Goal: Communication & Community: Answer question/provide support

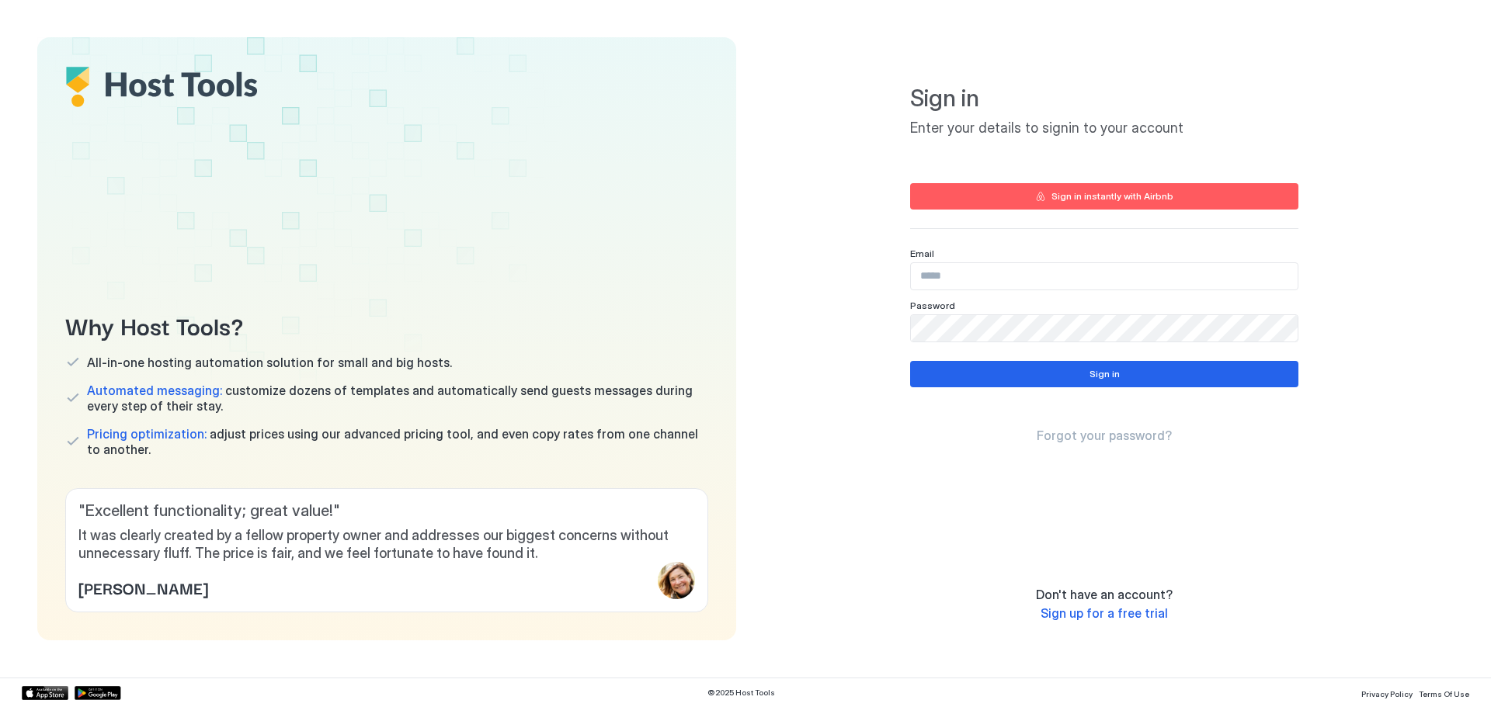
click at [1023, 273] on input "Input Field" at bounding box center [1104, 276] width 387 height 26
click at [1023, 274] on input "Input Field" at bounding box center [1104, 276] width 387 height 26
click at [1029, 277] on input "Input Field" at bounding box center [1104, 276] width 387 height 26
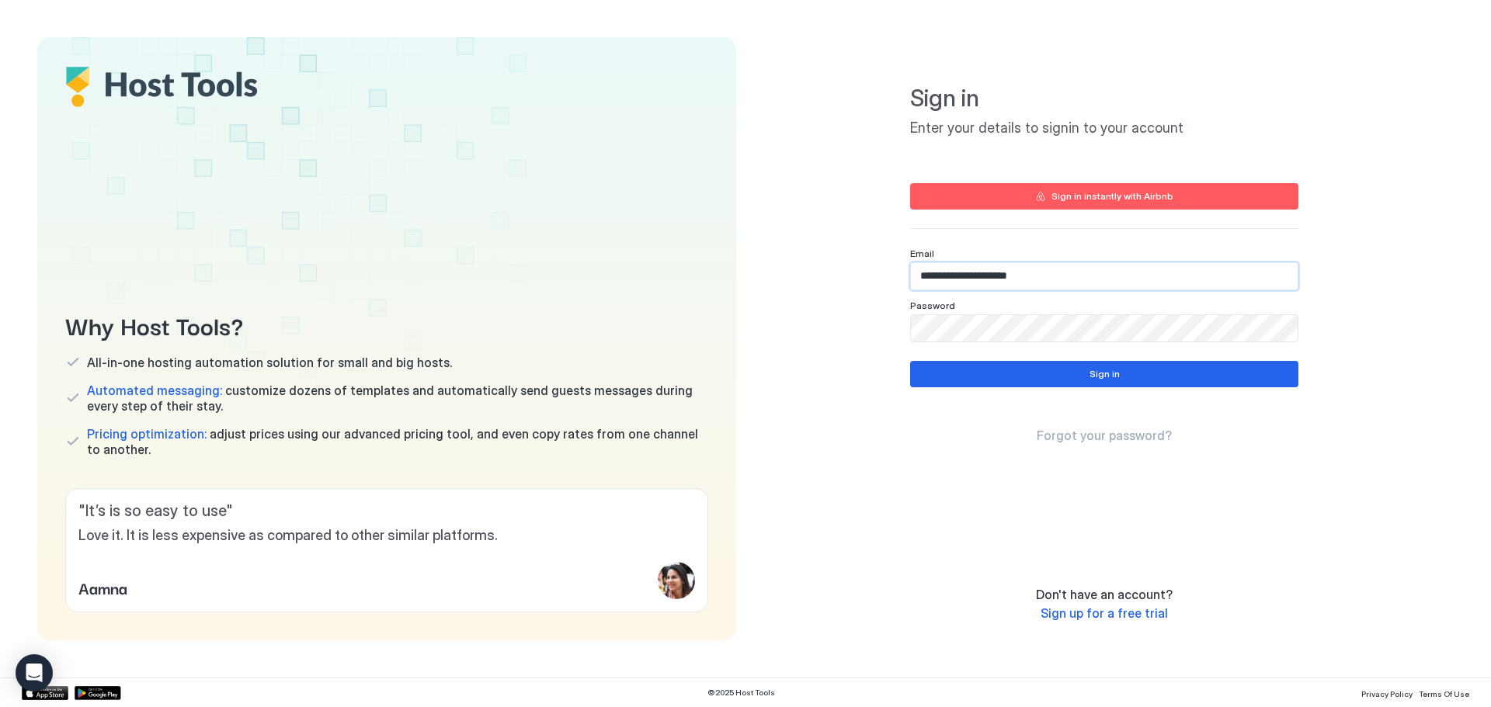
type input "**********"
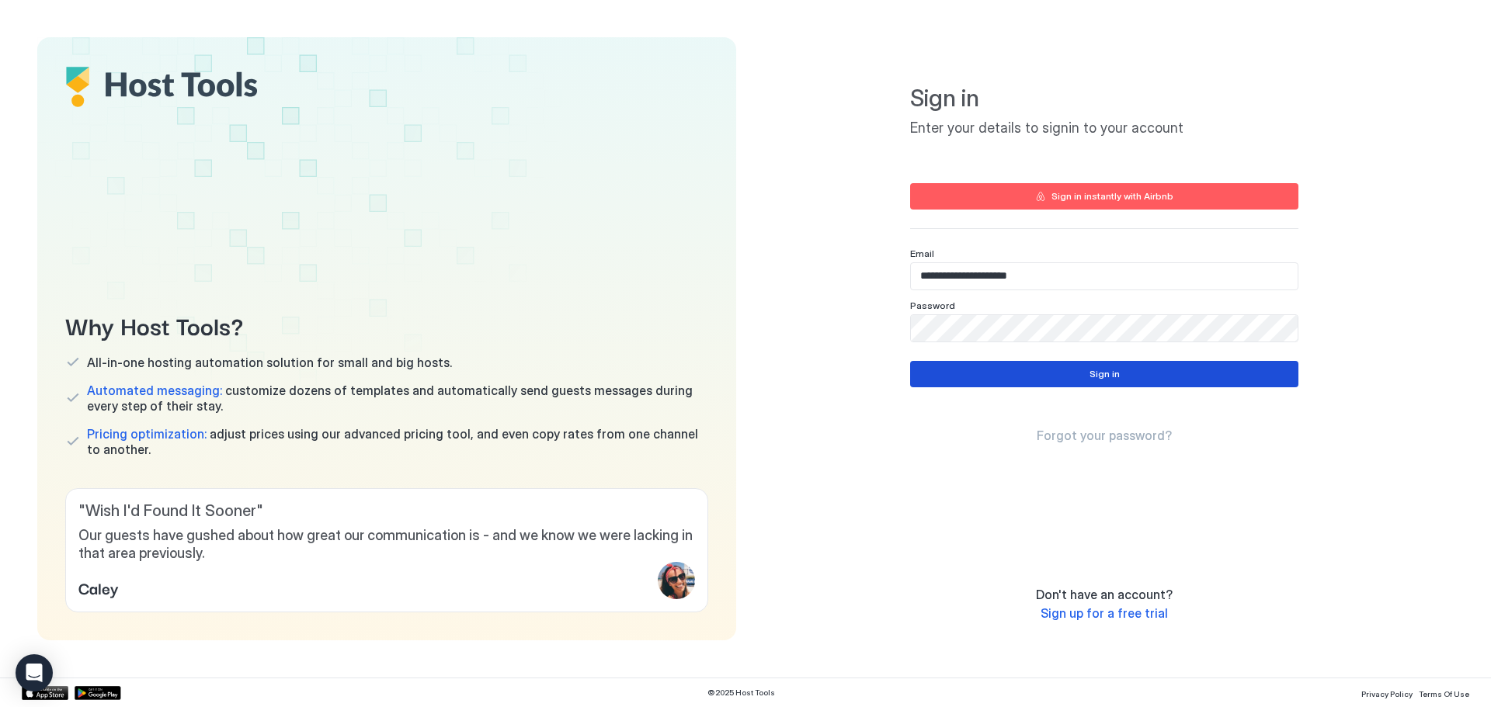
click at [1109, 377] on div "Sign in" at bounding box center [1104, 374] width 30 height 14
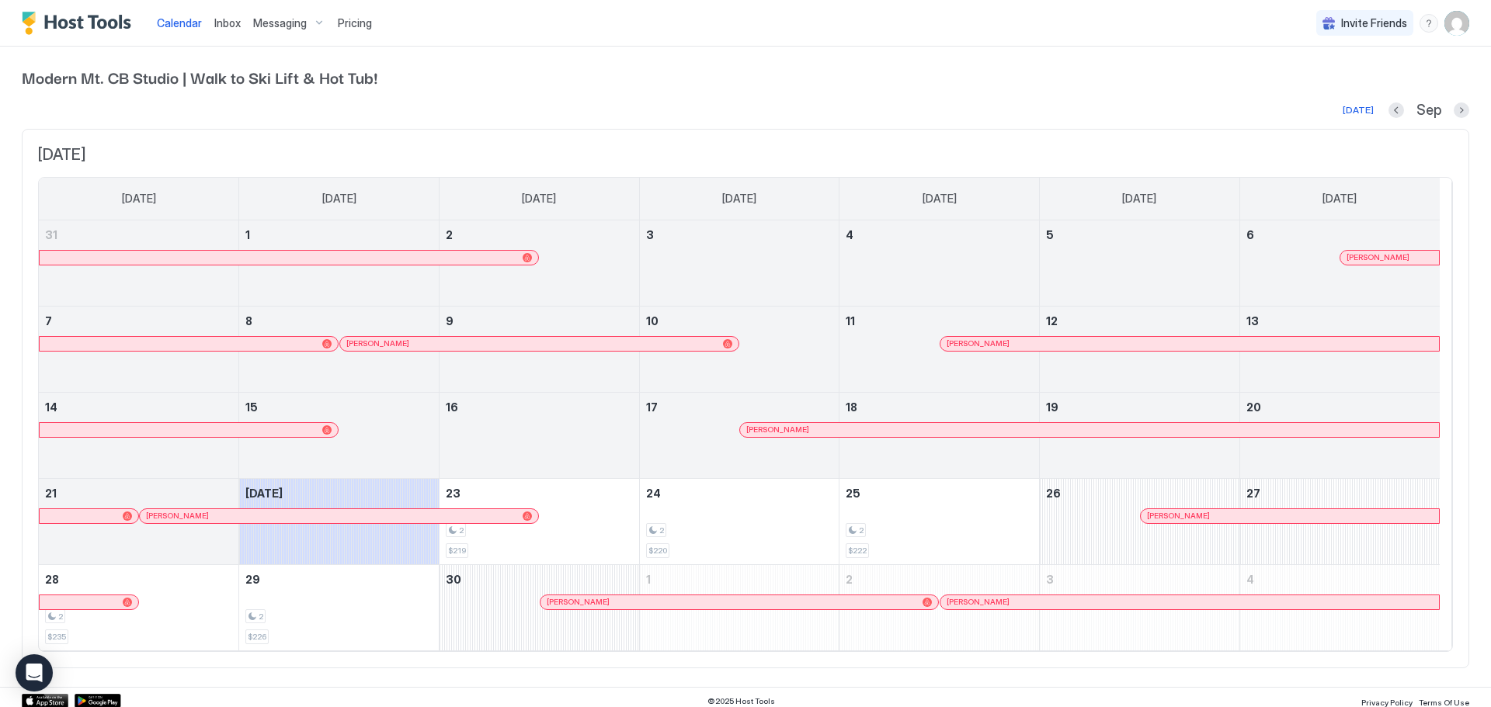
click at [295, 19] on span "Messaging" at bounding box center [280, 23] width 54 height 14
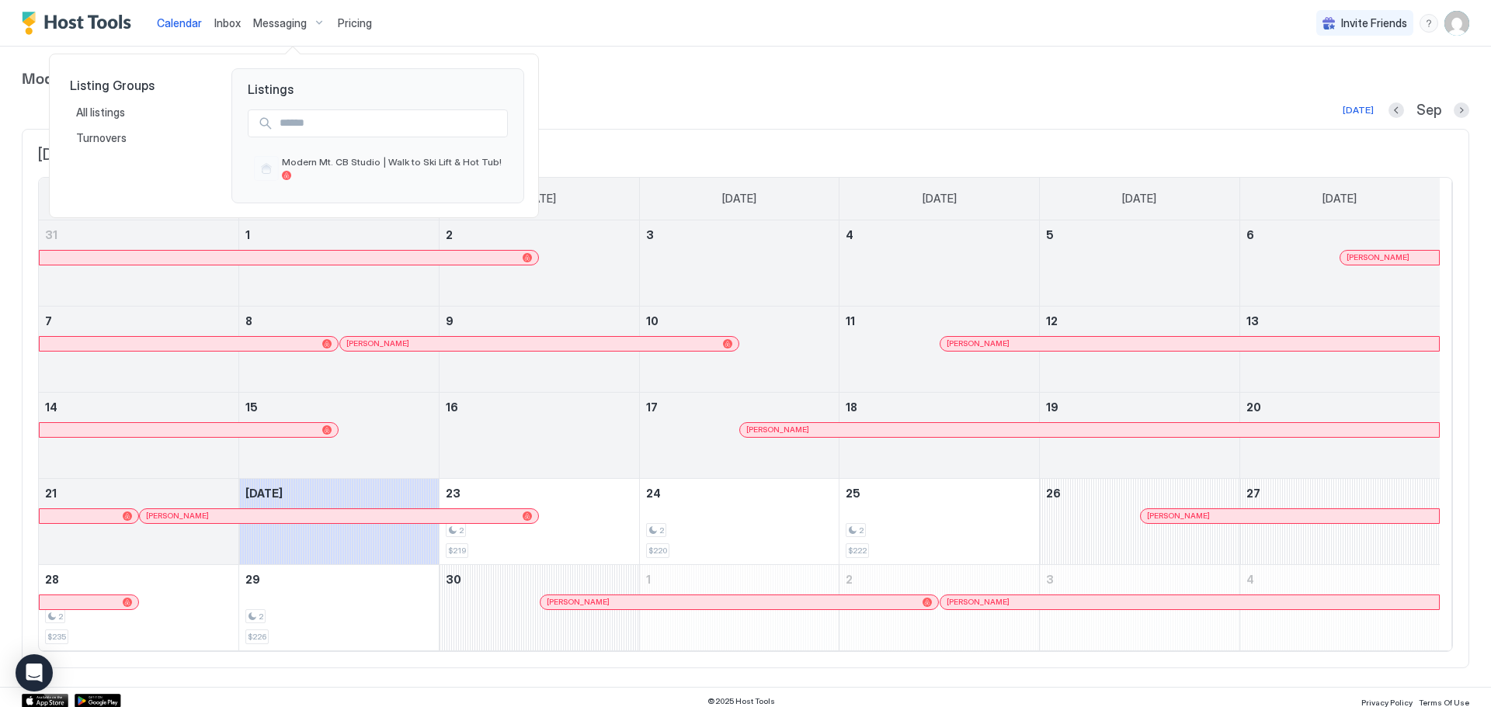
click at [229, 19] on div at bounding box center [745, 353] width 1491 height 707
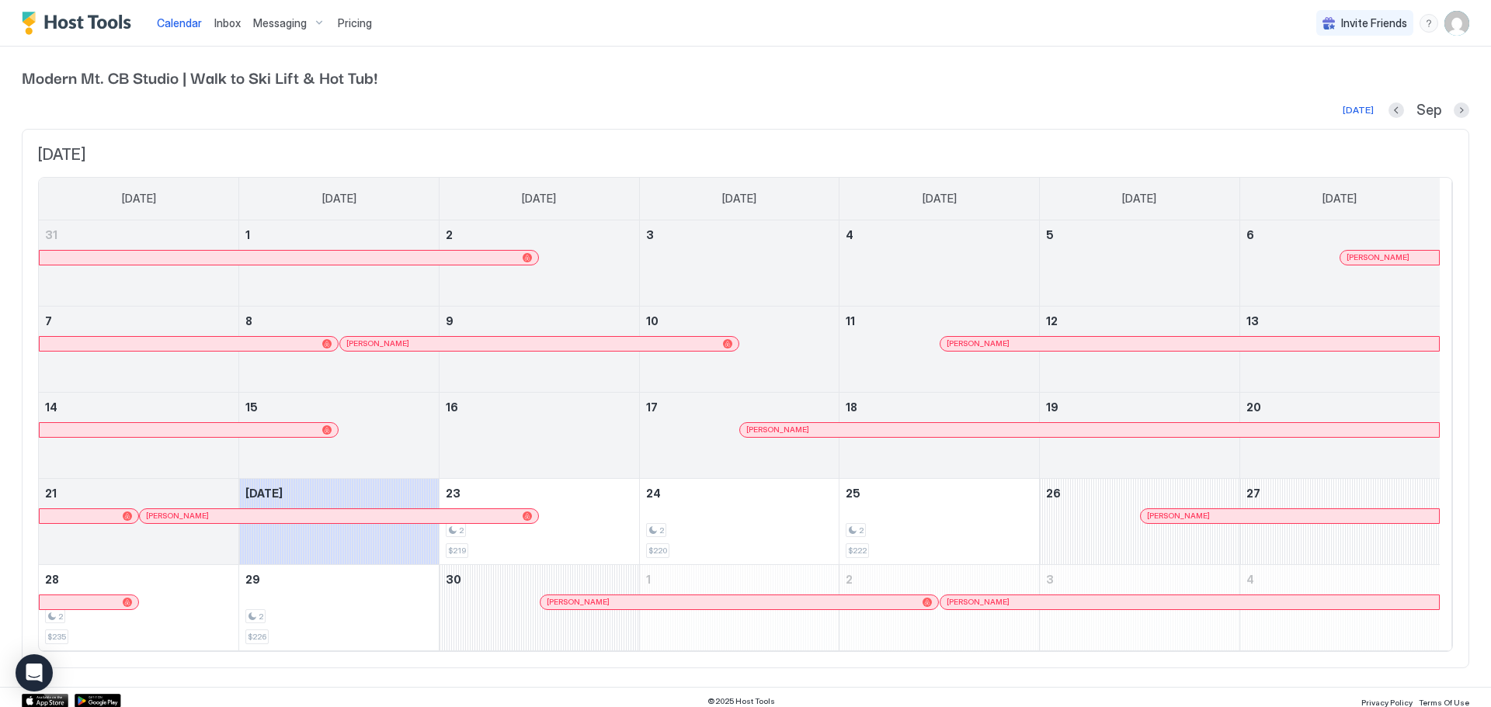
click at [231, 26] on span "Inbox" at bounding box center [227, 22] width 26 height 13
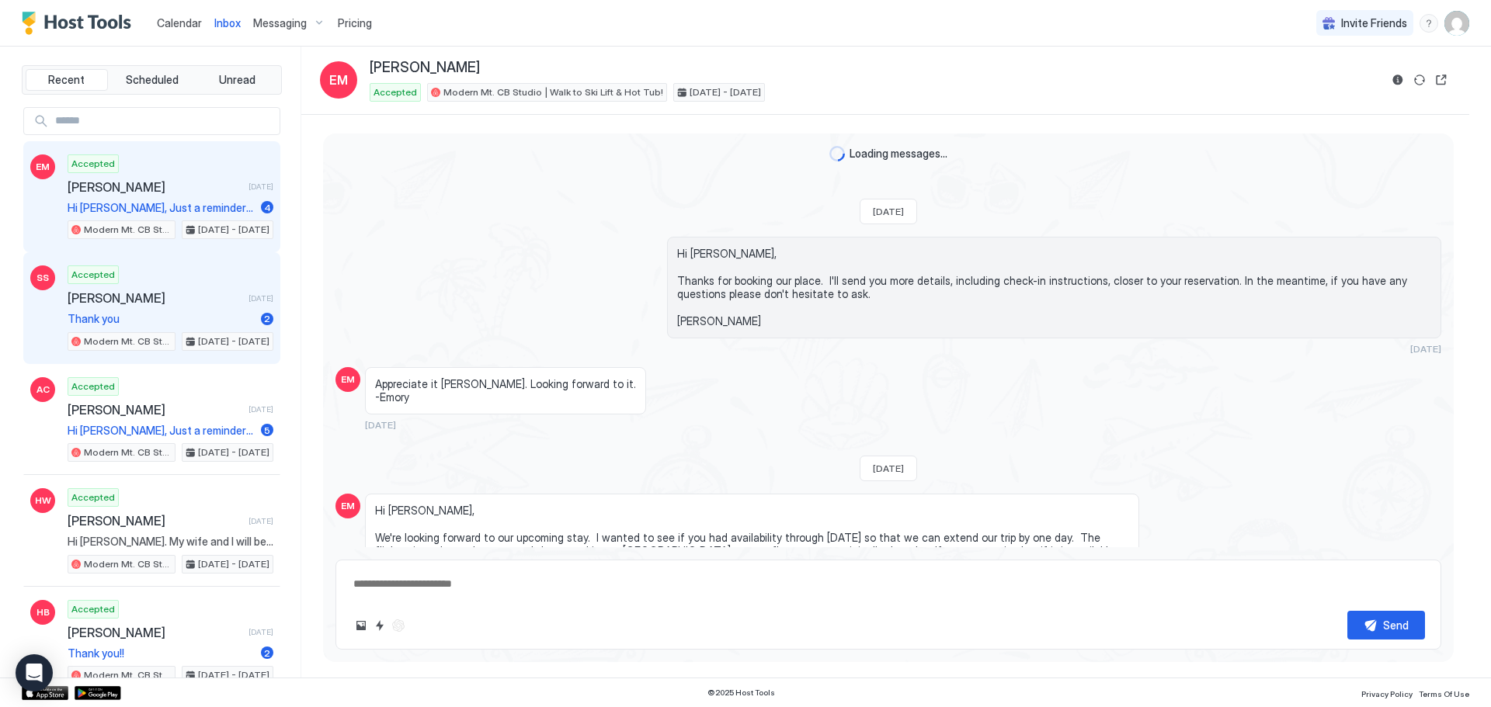
scroll to position [1413, 0]
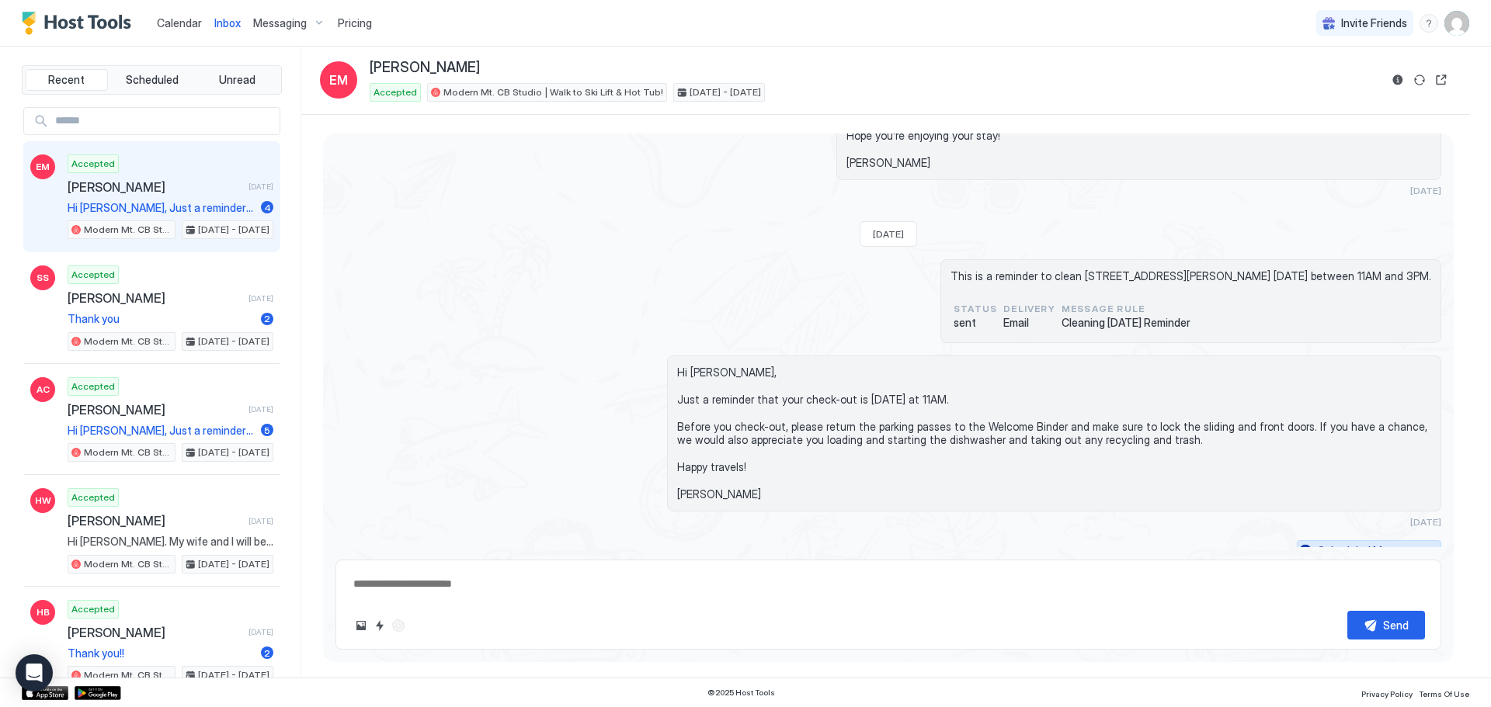
click at [1409, 543] on div "Scheduled Messages" at bounding box center [1371, 551] width 106 height 16
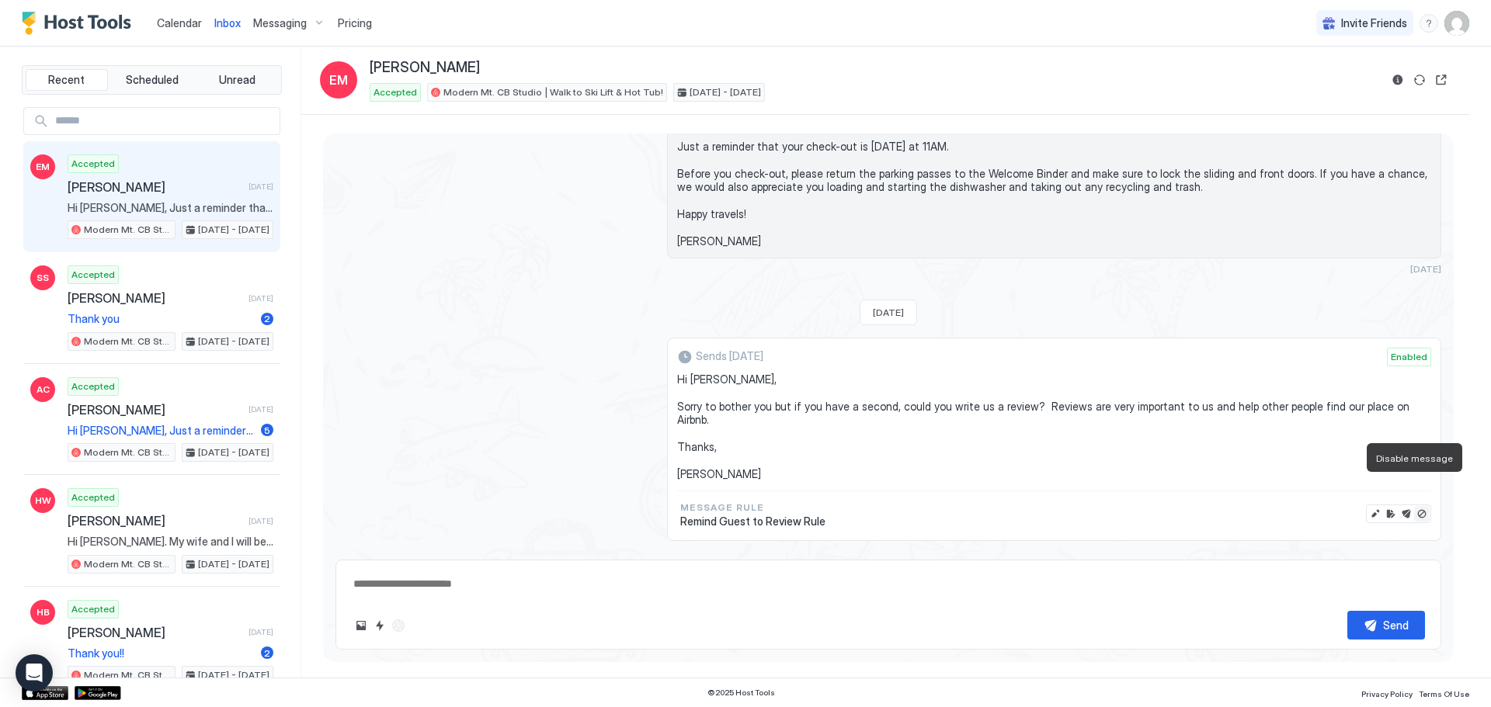
click at [1414, 506] on button "Disable message" at bounding box center [1422, 514] width 16 height 16
type textarea "*"
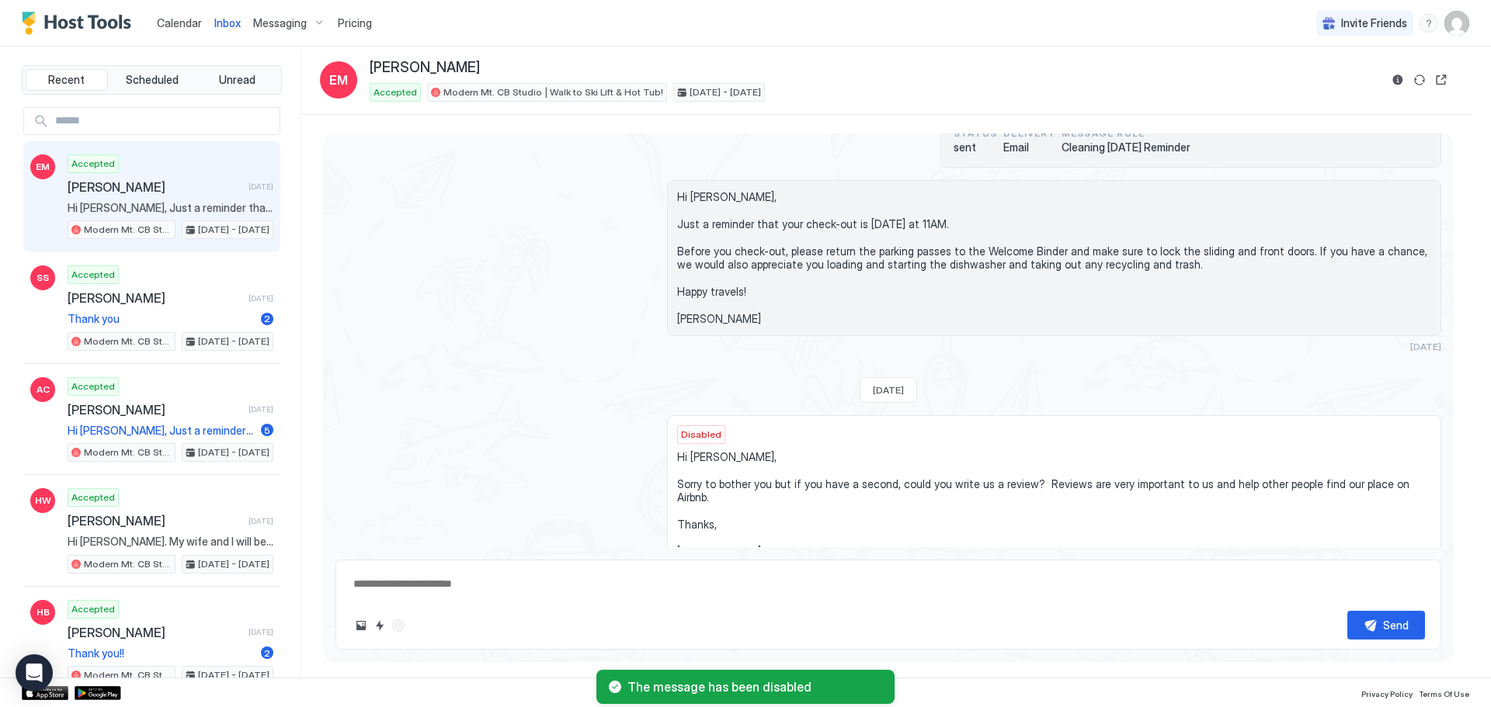
scroll to position [1511, 0]
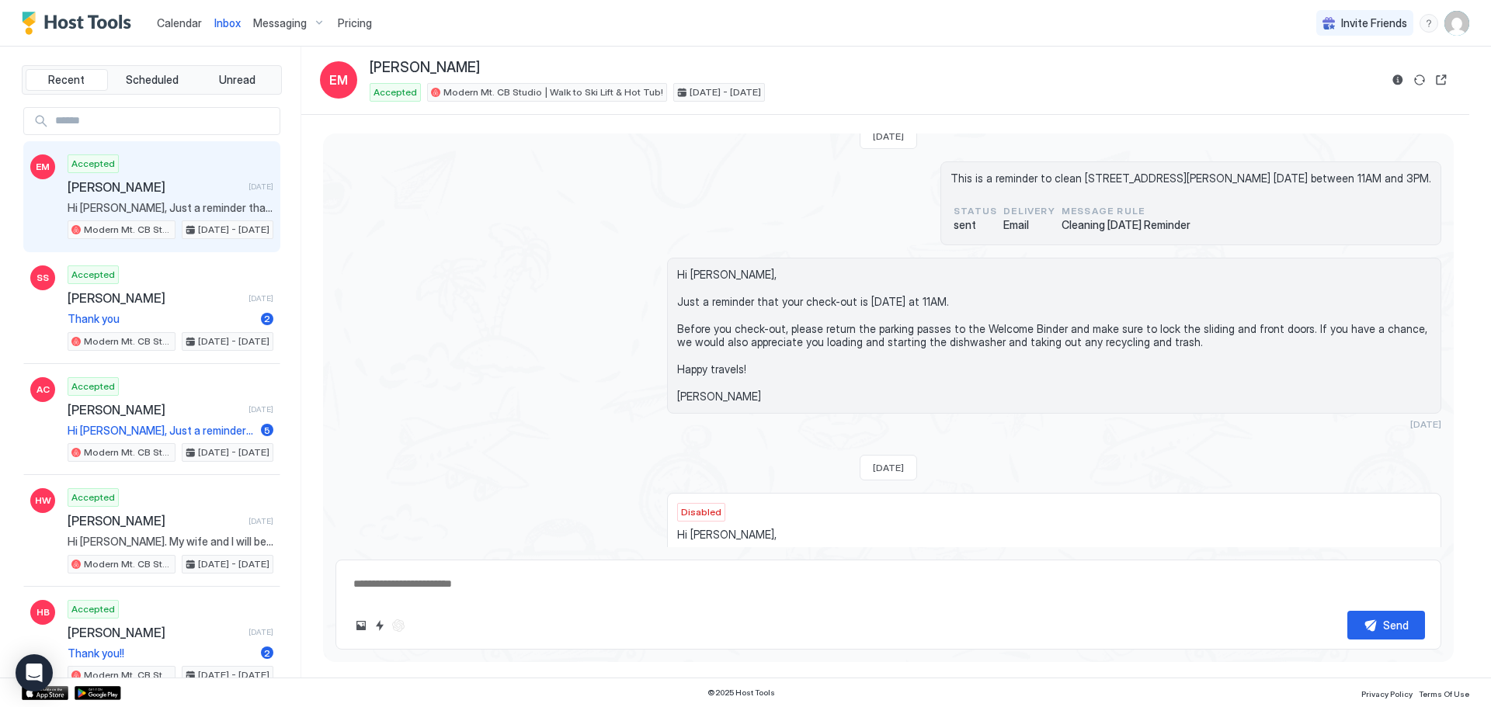
click at [266, 21] on span "Messaging" at bounding box center [280, 23] width 54 height 14
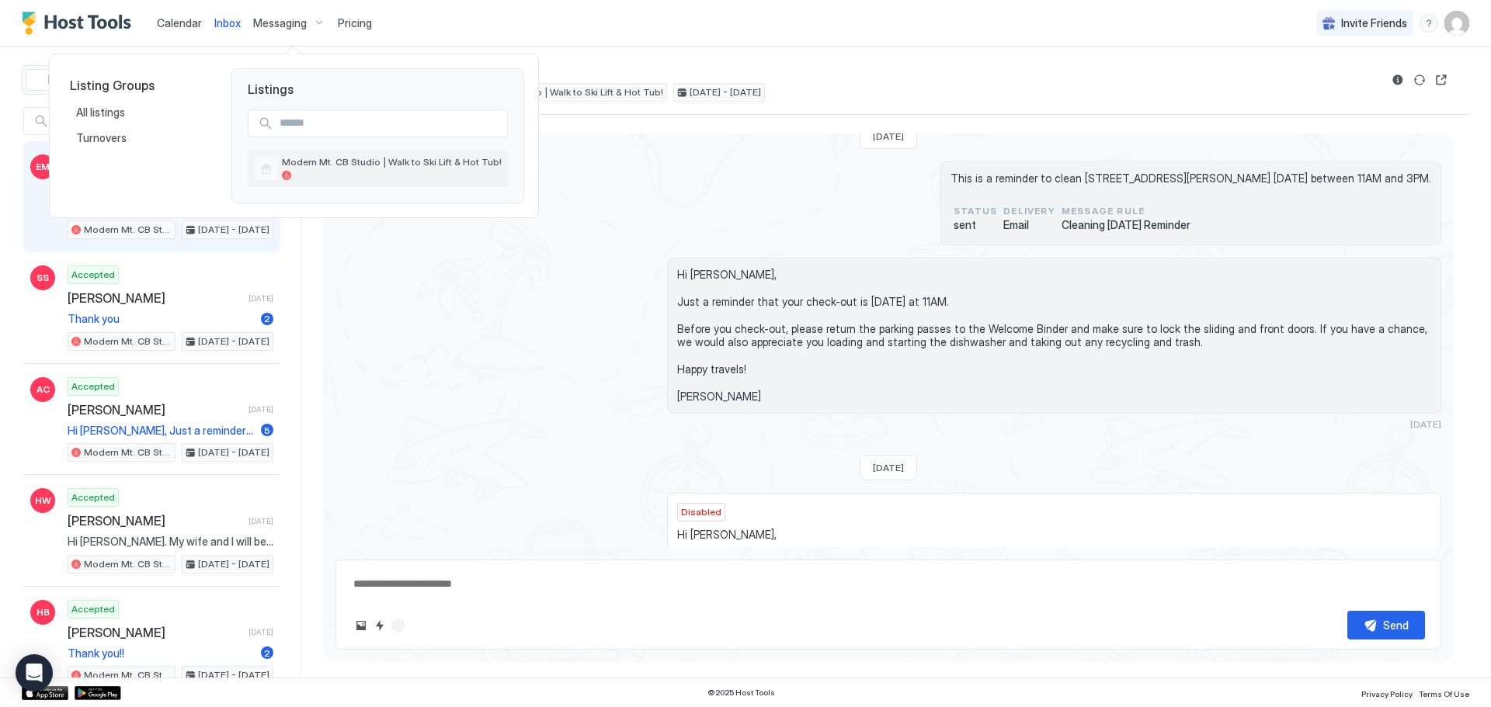
click at [351, 162] on span "Modern Mt. CB Studio | Walk to Ski Lift & Hot Tub!" at bounding box center [392, 162] width 220 height 12
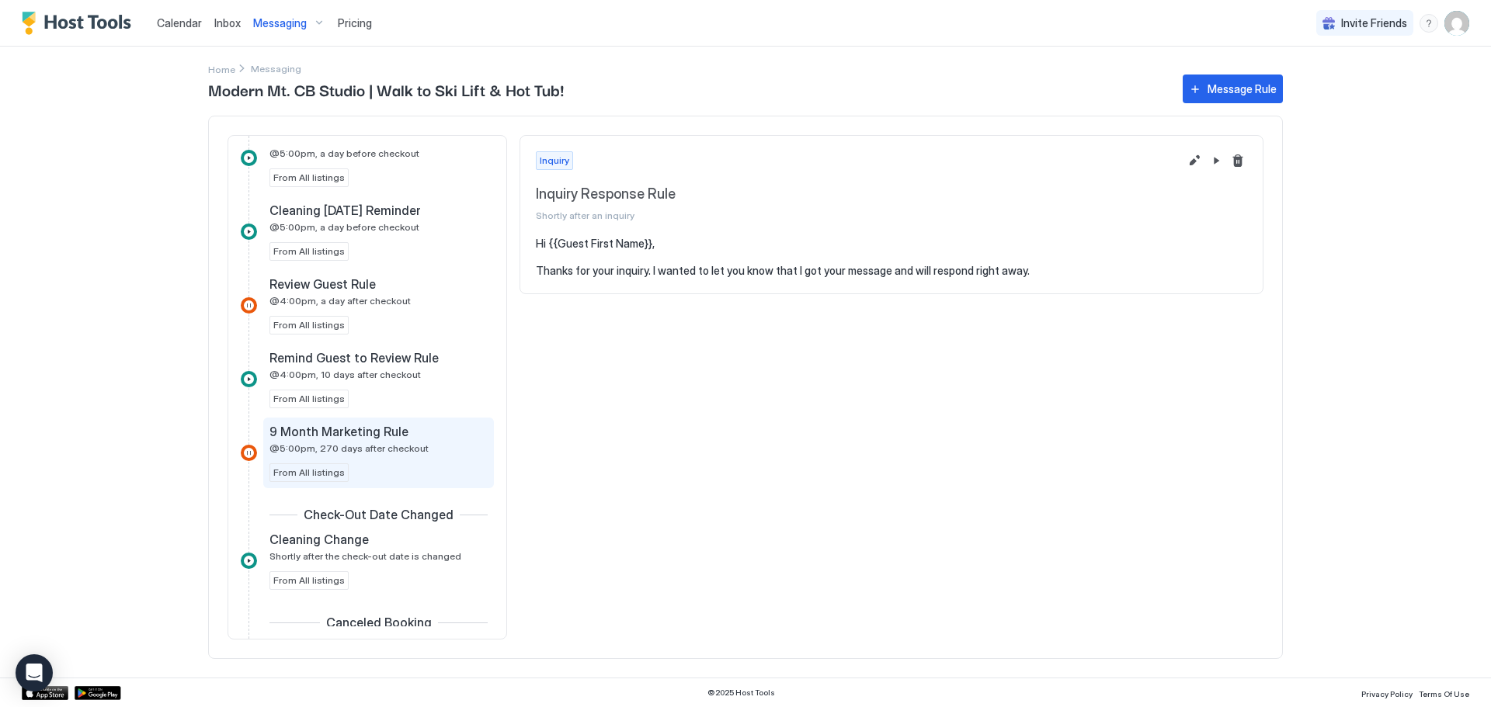
scroll to position [489, 0]
